Goal: Task Accomplishment & Management: Manage account settings

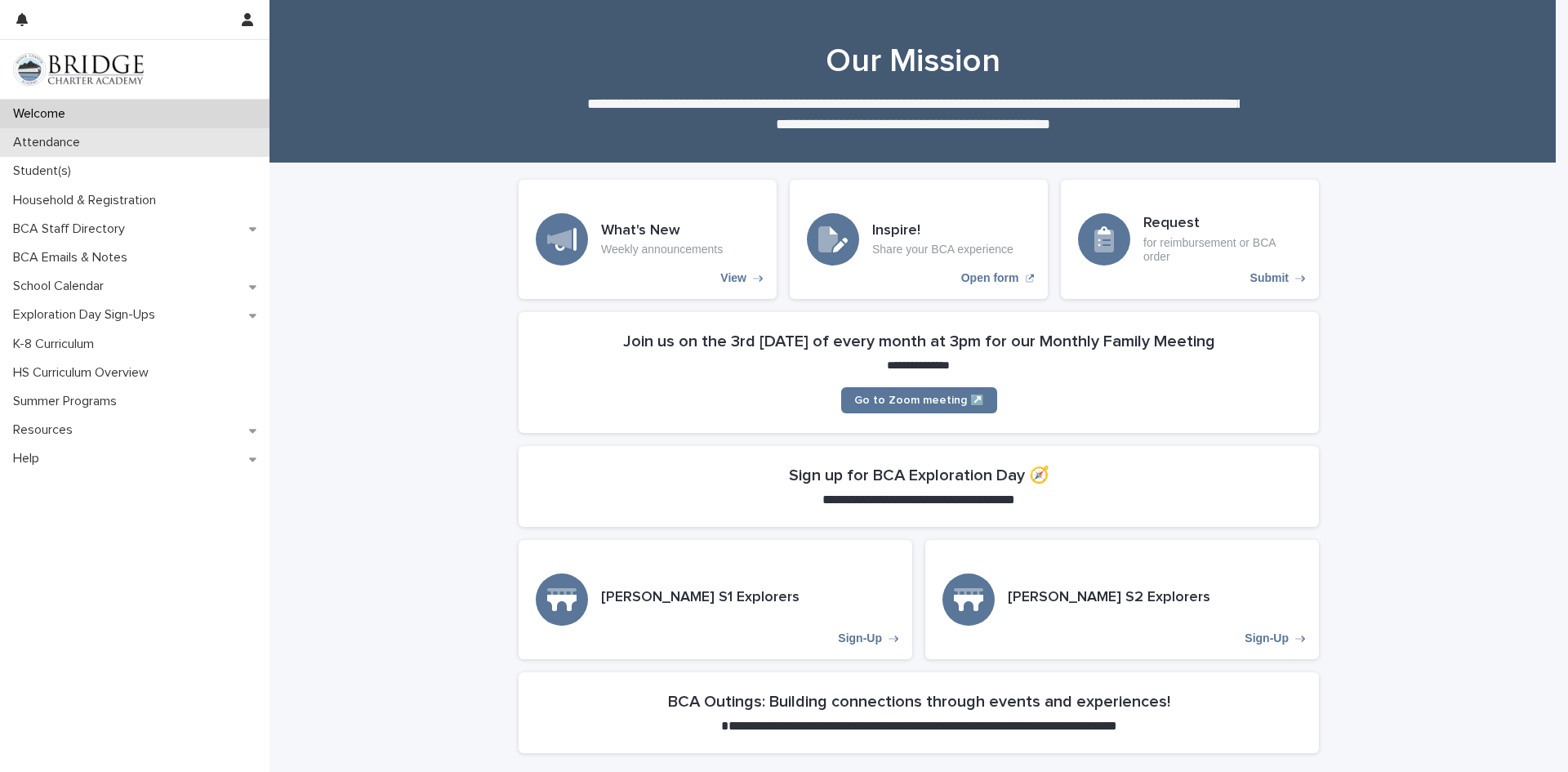
click at [166, 150] on div "Attendance" at bounding box center [134, 143] width 270 height 29
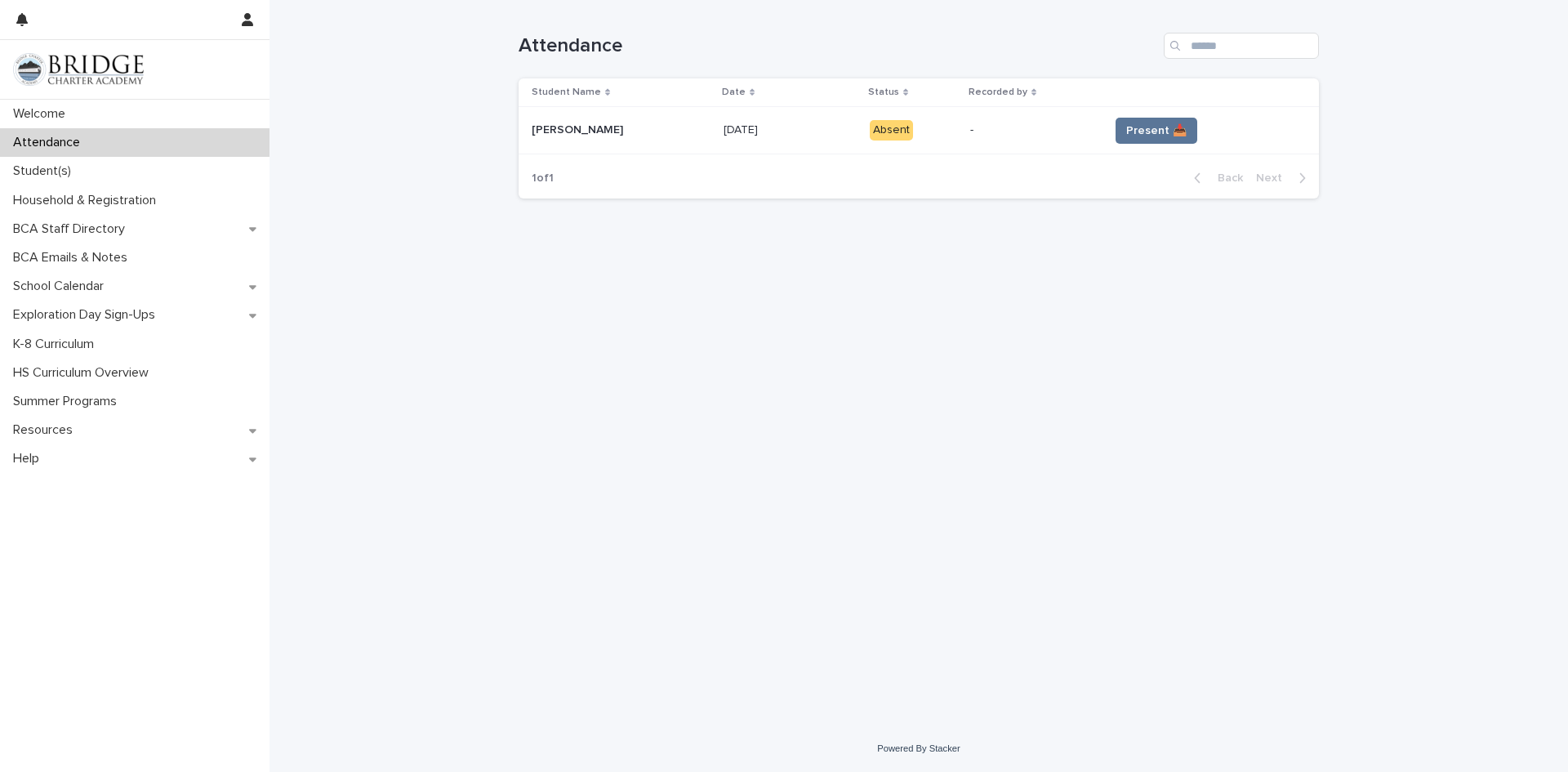
click at [1179, 145] on td "Present 📥" at bounding box center [1211, 131] width 216 height 47
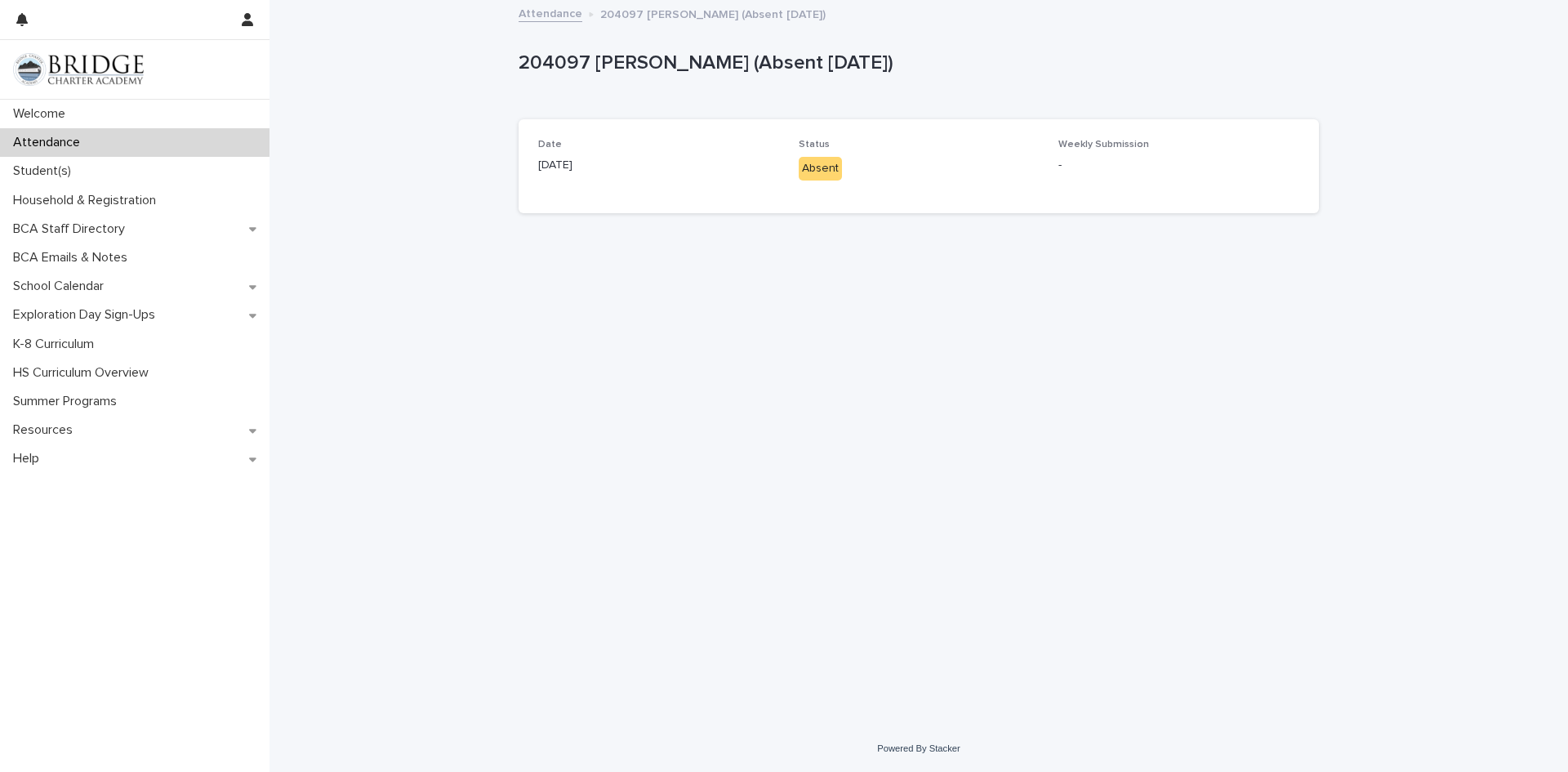
click at [193, 135] on div "Attendance" at bounding box center [134, 143] width 270 height 29
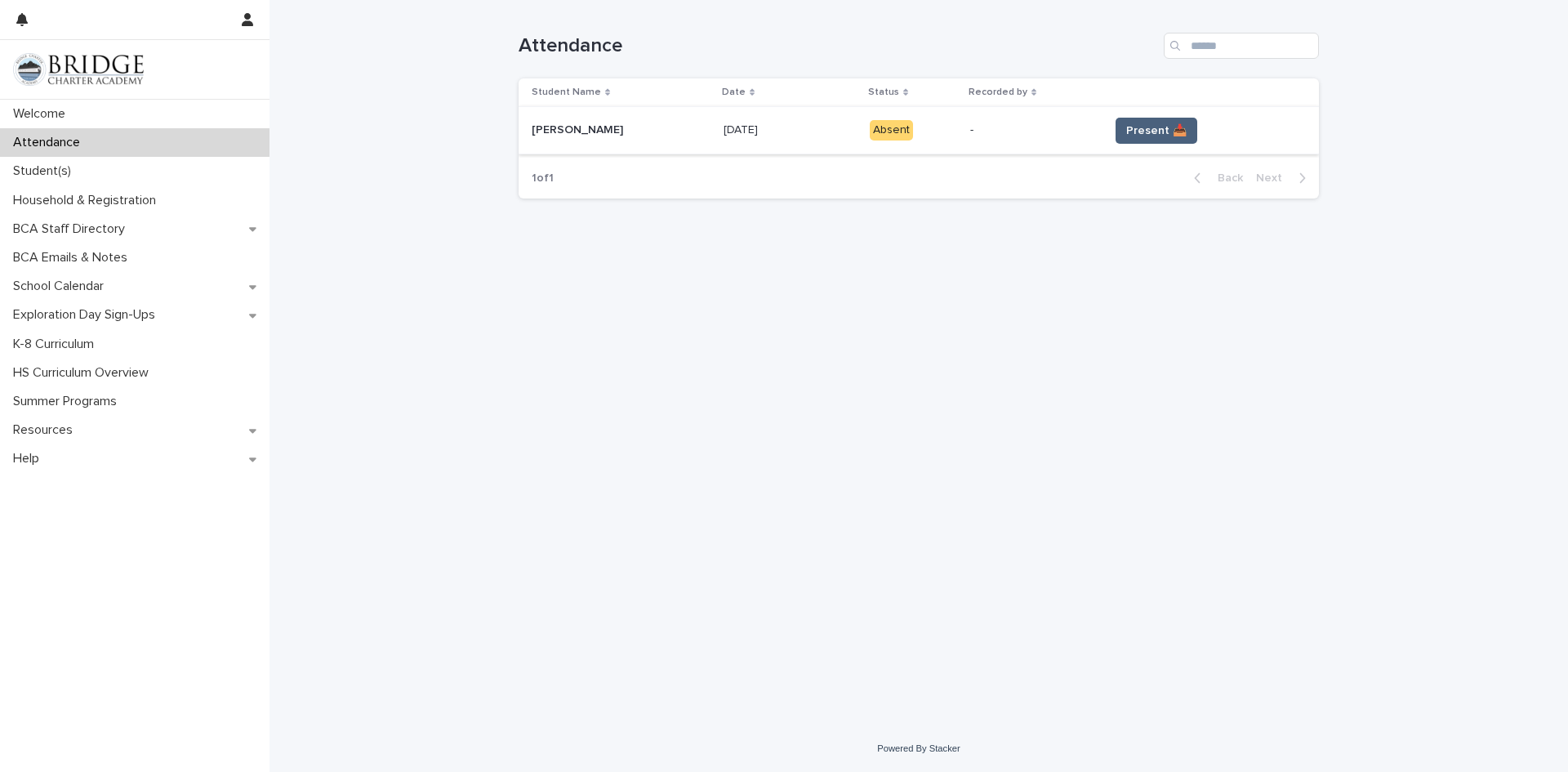
click at [1150, 139] on button "Present 📥" at bounding box center [1157, 130] width 82 height 26
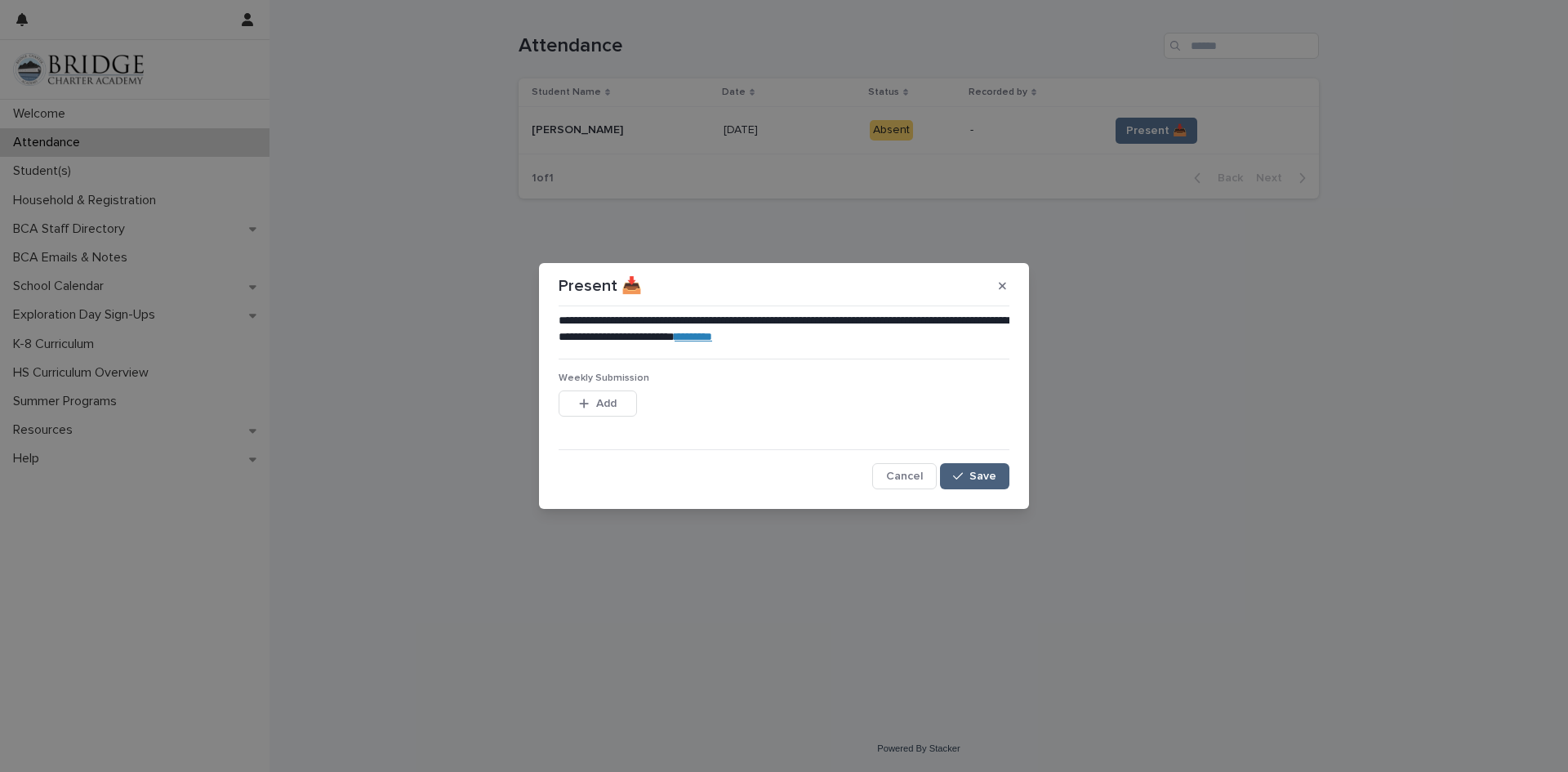
click at [992, 479] on span "Save" at bounding box center [983, 476] width 27 height 12
